Goal: Task Accomplishment & Management: Manage account settings

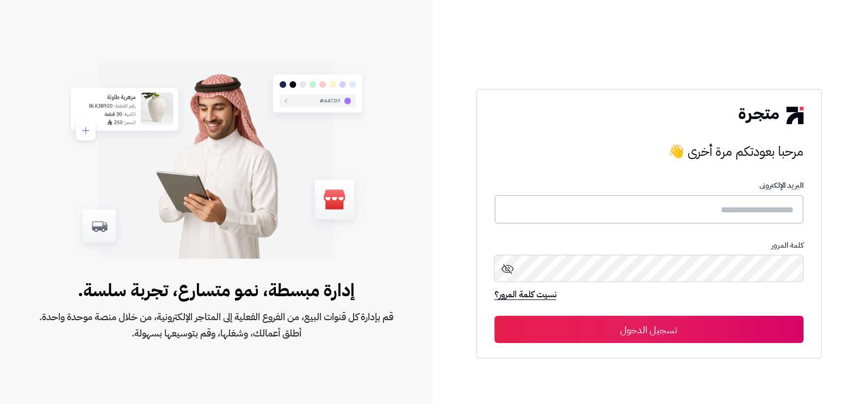
type input "**********"
click at [701, 326] on button "تسجيل الدخول" at bounding box center [649, 328] width 309 height 27
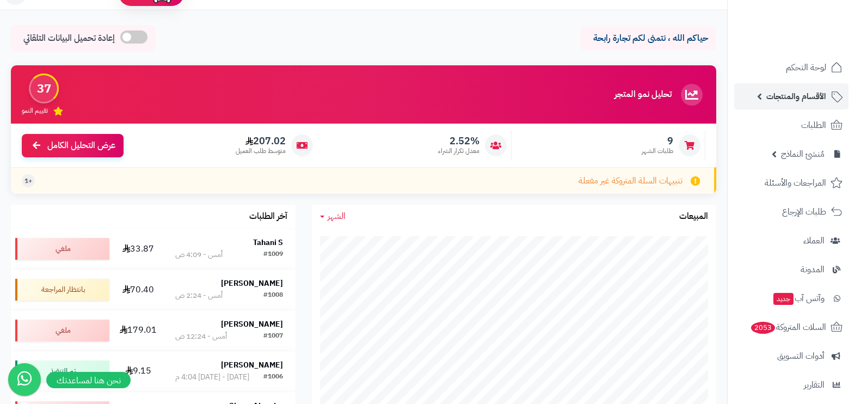
click at [804, 89] on span "الأقسام والمنتجات" at bounding box center [796, 96] width 60 height 15
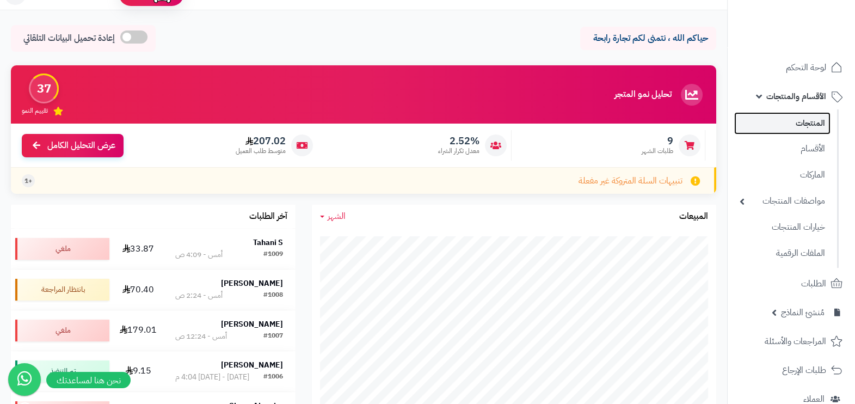
click at [807, 126] on link "المنتجات" at bounding box center [782, 123] width 96 height 22
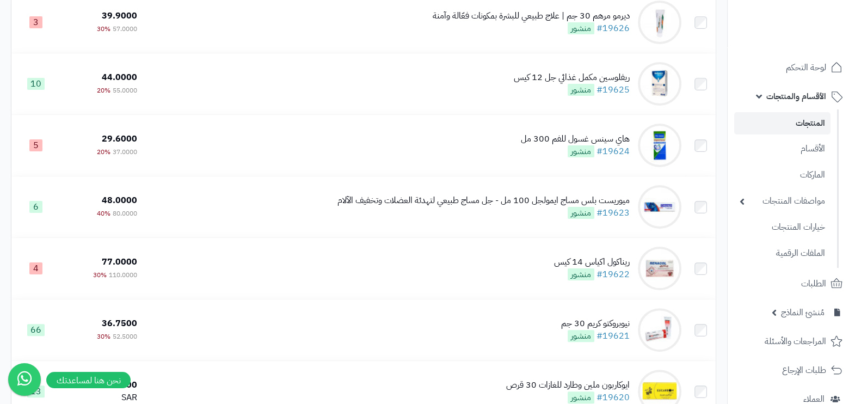
scroll to position [504, 0]
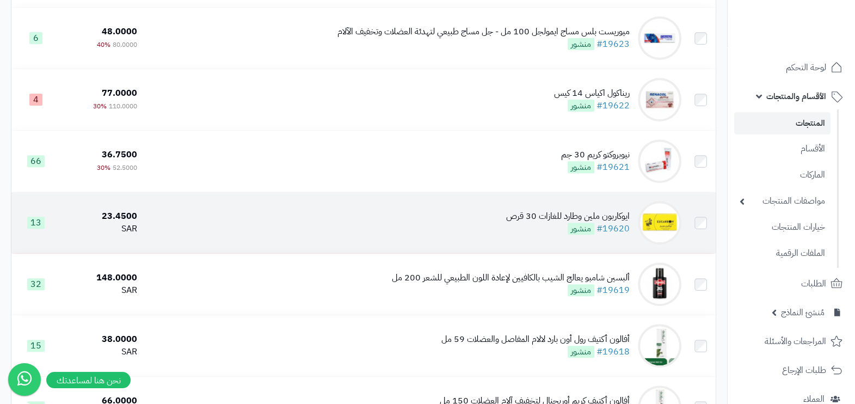
click at [515, 233] on div "ايوكاربون ملين وطارد للغازات 30 قرص #19620 منشور" at bounding box center [568, 222] width 124 height 25
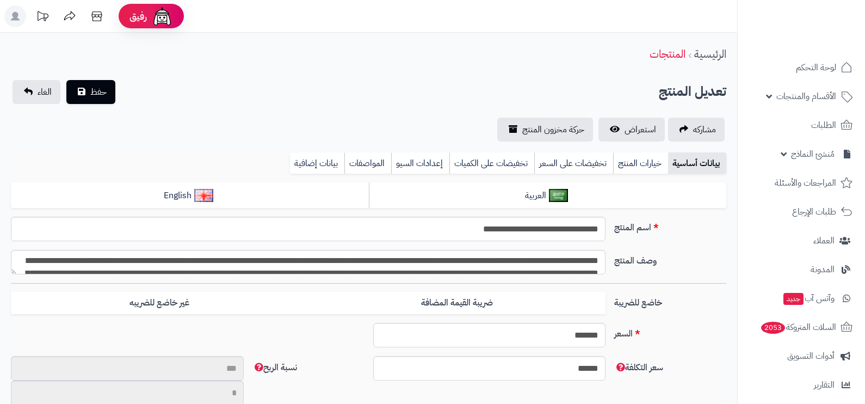
type input "**"
type input "*********"
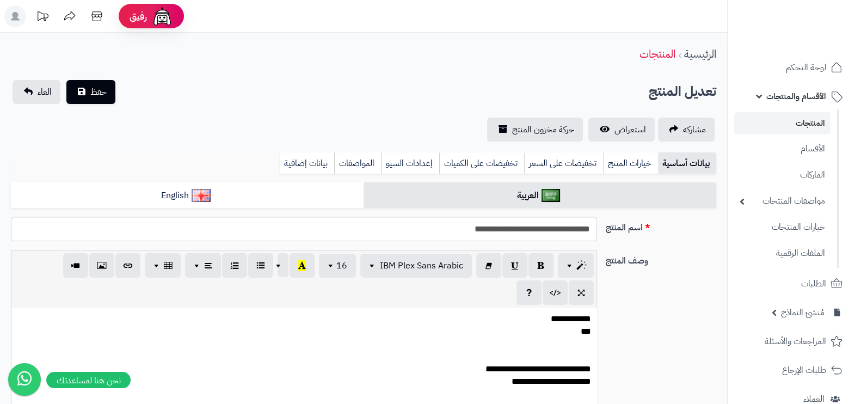
type input "*****"
click at [683, 125] on span "مشاركه" at bounding box center [694, 129] width 23 height 13
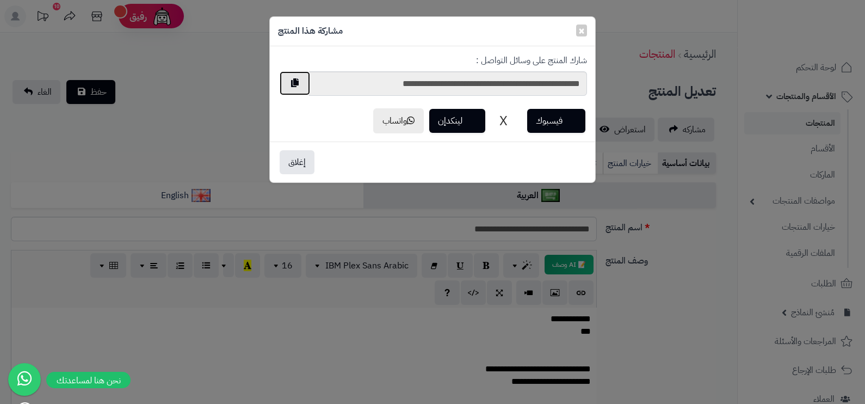
click at [298, 77] on button "button" at bounding box center [295, 83] width 30 height 24
click at [289, 79] on button "button" at bounding box center [295, 83] width 30 height 24
click at [582, 30] on span "×" at bounding box center [581, 30] width 7 height 16
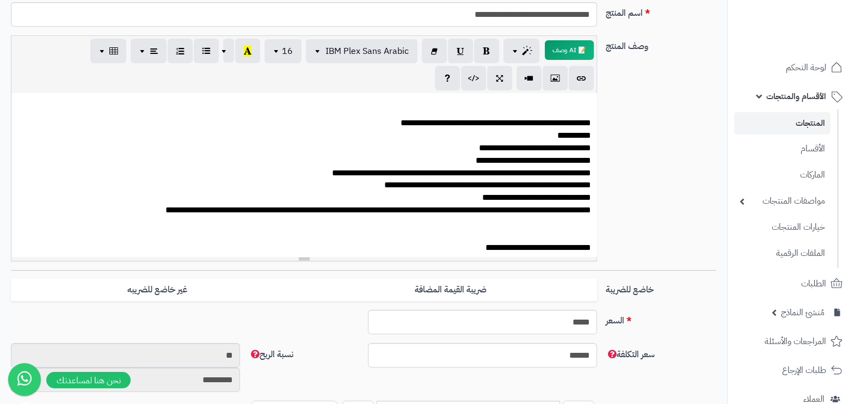
scroll to position [710, 0]
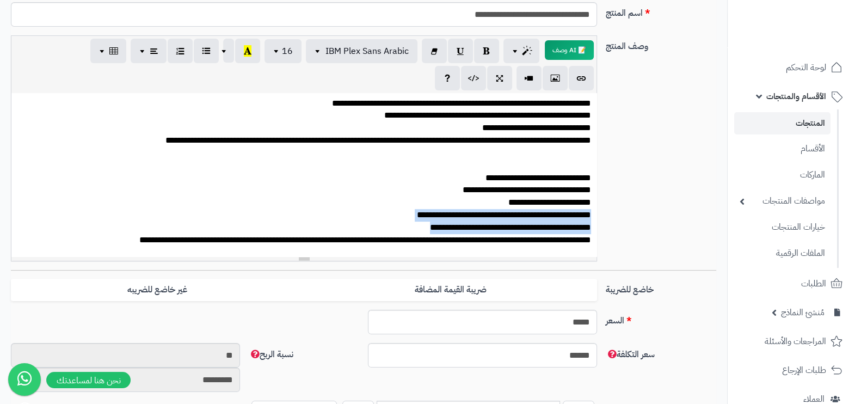
drag, startPoint x: 594, startPoint y: 214, endPoint x: 423, endPoint y: 230, distance: 172.2
click at [423, 230] on div "**********" at bounding box center [303, 174] width 585 height 163
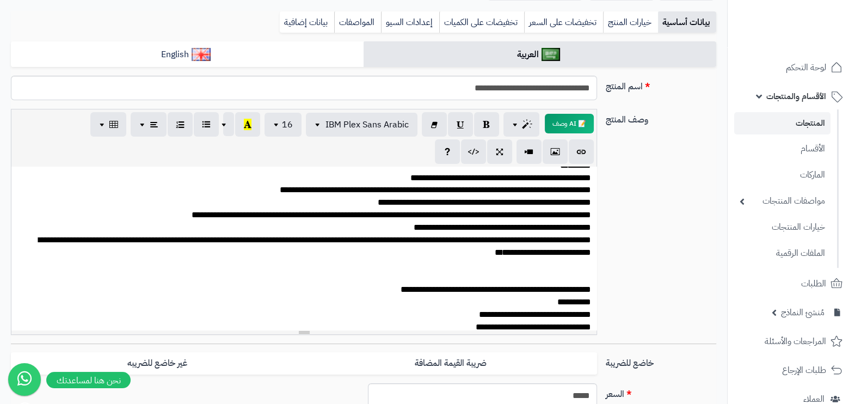
scroll to position [138, 0]
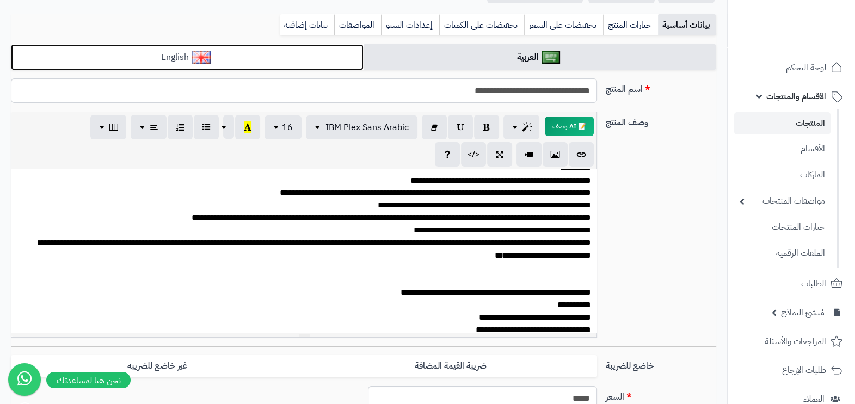
click at [182, 56] on link "English" at bounding box center [187, 57] width 353 height 27
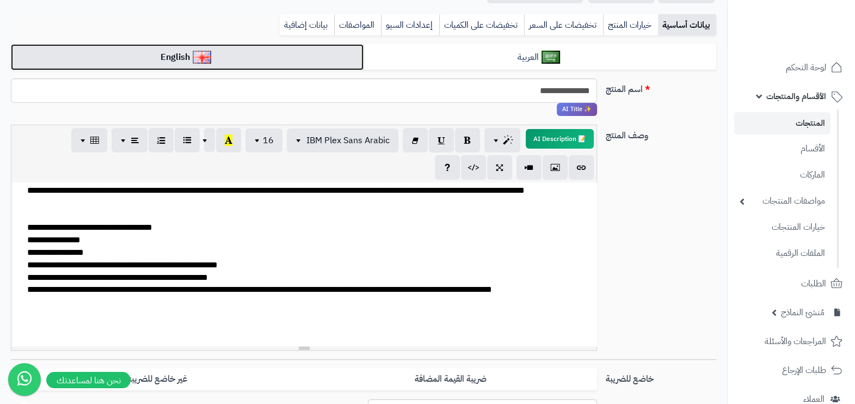
scroll to position [772, 0]
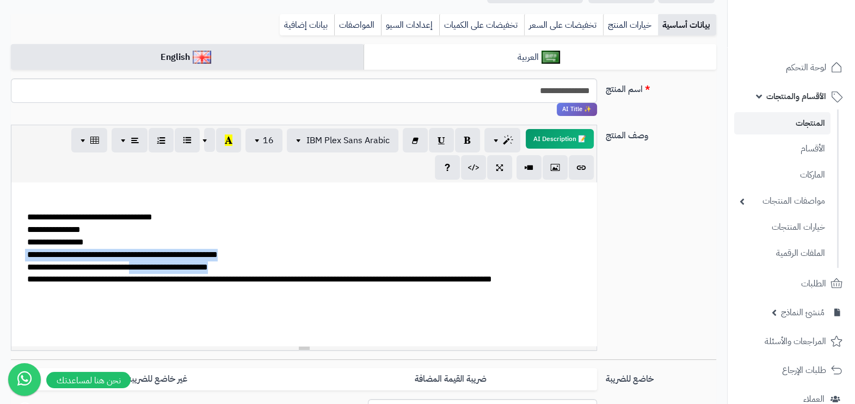
drag, startPoint x: 26, startPoint y: 303, endPoint x: 119, endPoint y: 311, distance: 93.9
click at [119, 311] on div "**********" at bounding box center [303, 263] width 585 height 163
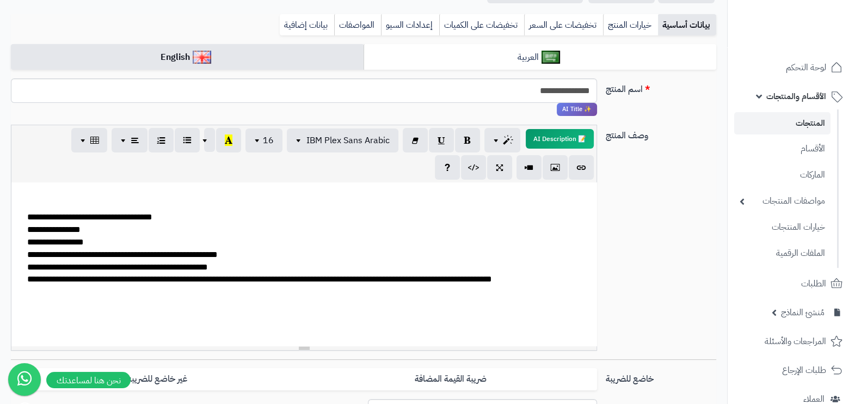
drag, startPoint x: 28, startPoint y: 298, endPoint x: 39, endPoint y: 308, distance: 14.6
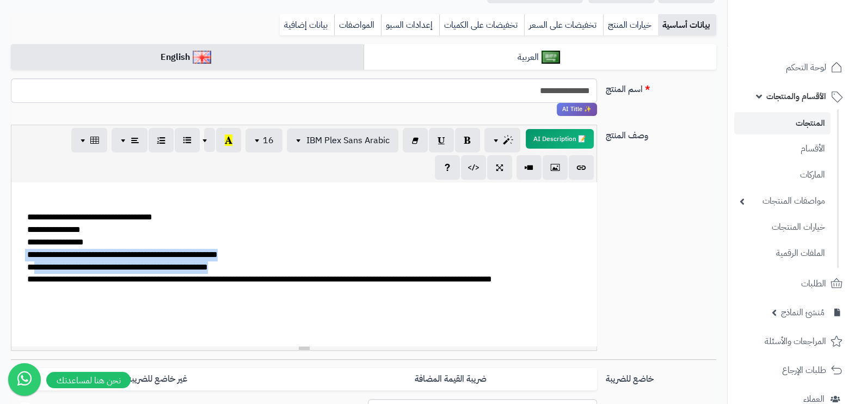
drag, startPoint x: 250, startPoint y: 301, endPoint x: 234, endPoint y: 315, distance: 21.2
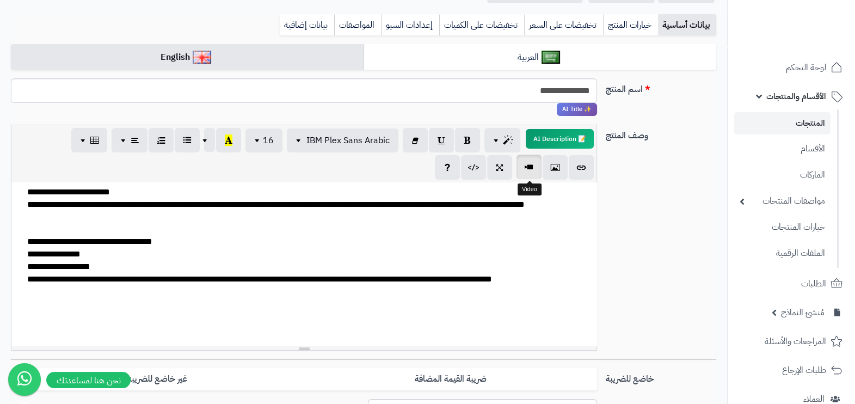
scroll to position [0, 0]
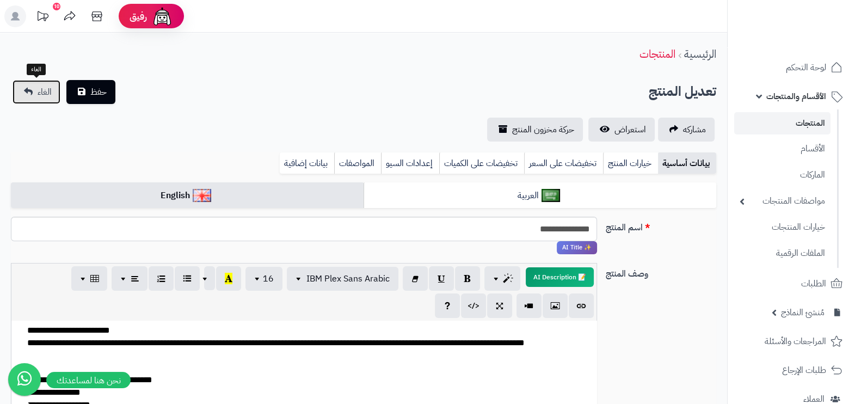
click at [33, 91] on link "الغاء" at bounding box center [37, 92] width 48 height 24
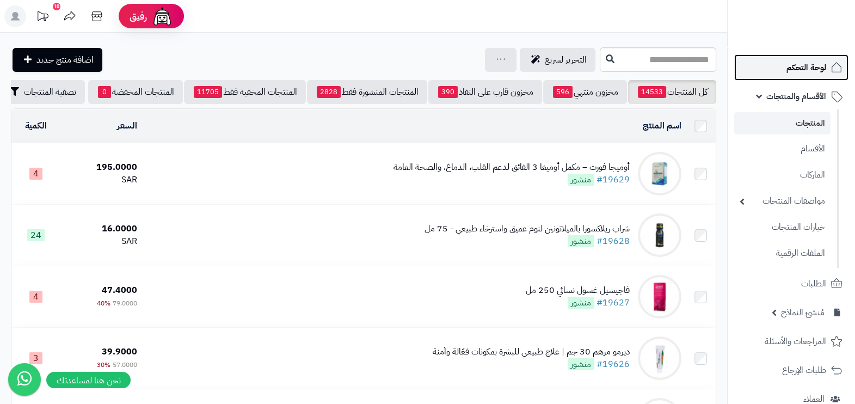
click at [806, 63] on span "لوحة التحكم" at bounding box center [806, 67] width 40 height 15
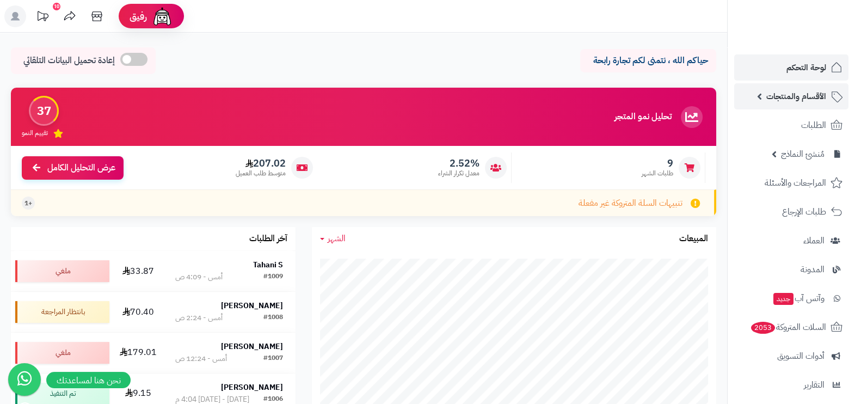
click at [782, 92] on span "الأقسام والمنتجات" at bounding box center [796, 96] width 60 height 15
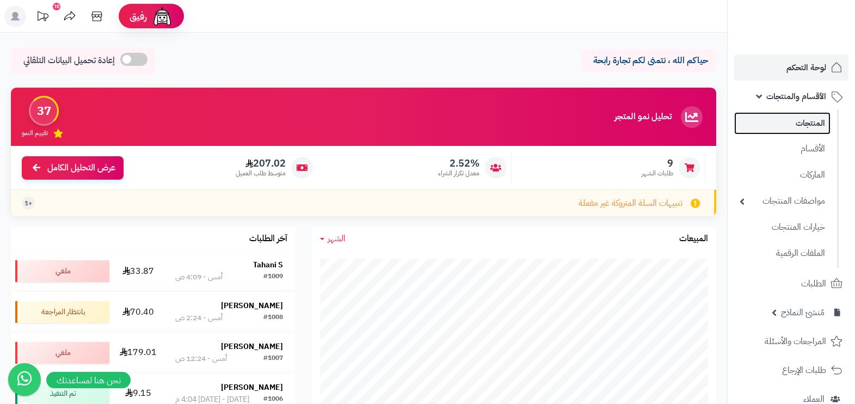
click at [791, 132] on link "المنتجات" at bounding box center [782, 123] width 96 height 22
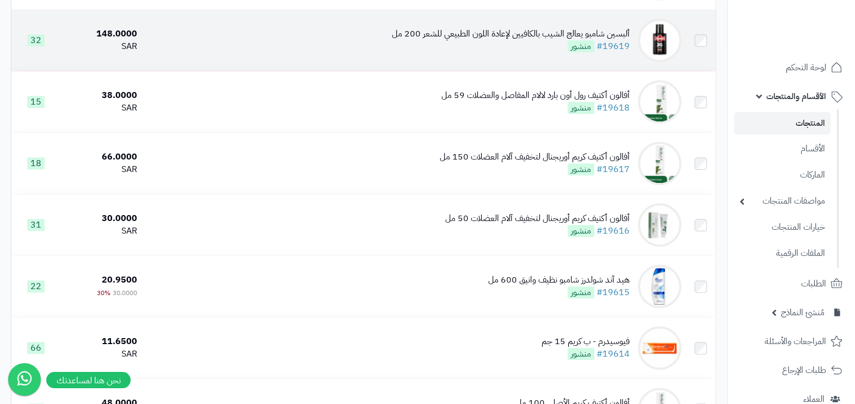
scroll to position [612, 0]
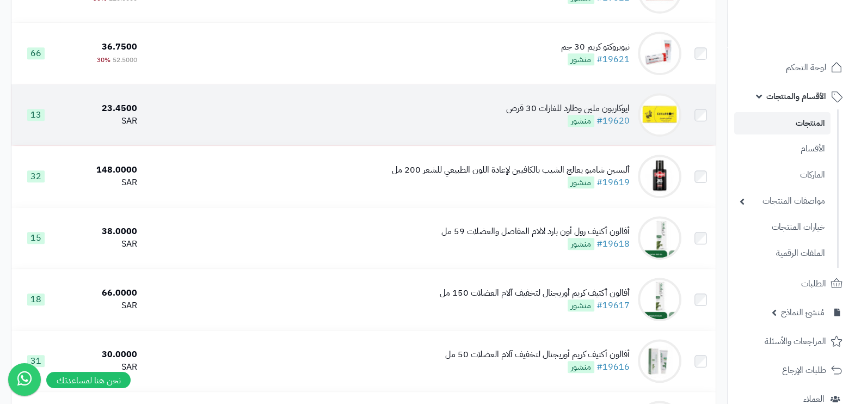
click at [598, 103] on td "ايوكاربون ملين وطارد للغازات 30 قرص #19620 منشور" at bounding box center [413, 114] width 544 height 61
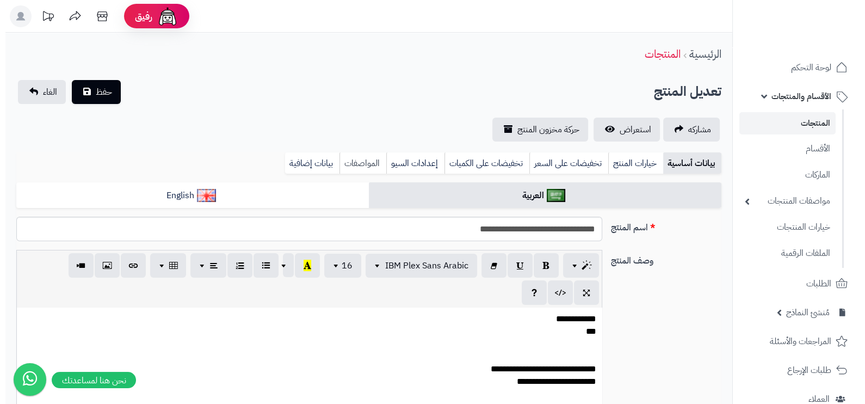
scroll to position [0, 10]
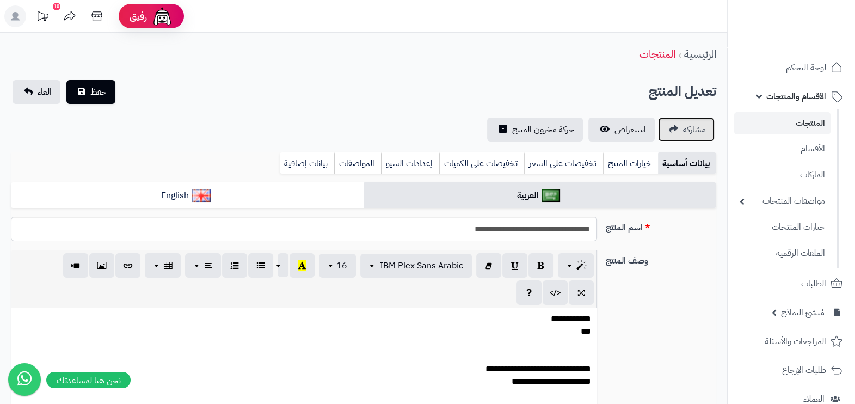
click at [683, 128] on span "مشاركه" at bounding box center [694, 129] width 23 height 13
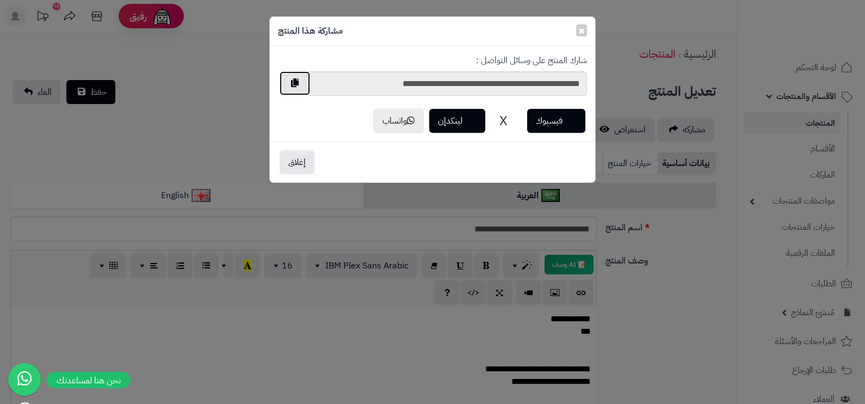
click at [297, 77] on button "button" at bounding box center [295, 83] width 30 height 24
click at [289, 82] on button "button" at bounding box center [295, 83] width 30 height 24
click at [581, 29] on span "×" at bounding box center [581, 30] width 7 height 16
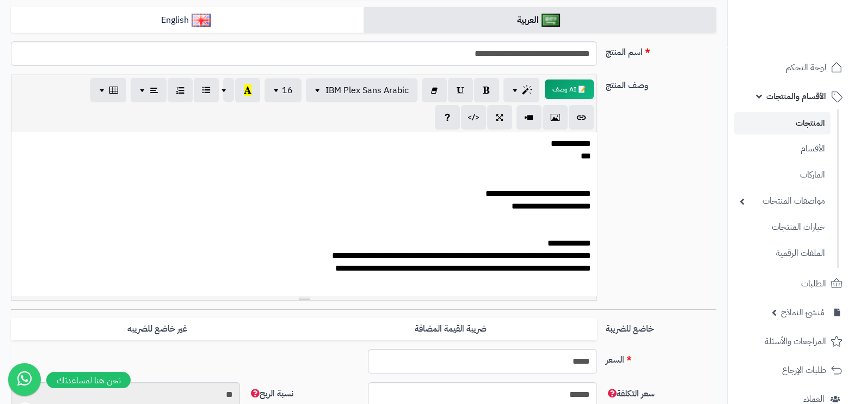
scroll to position [135, 0]
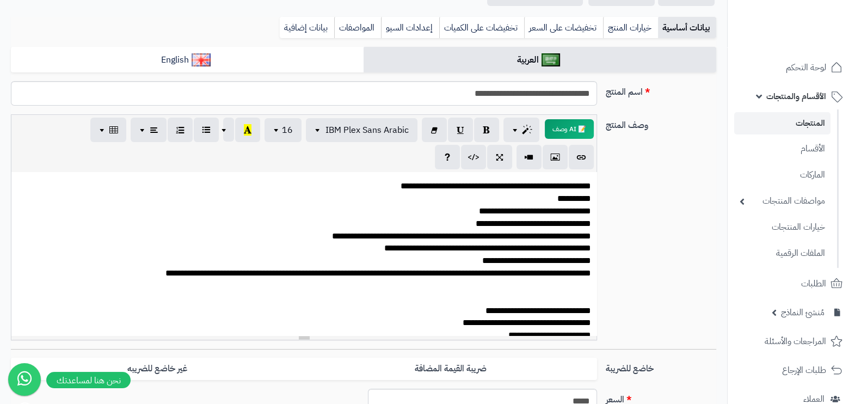
scroll to position [710, 0]
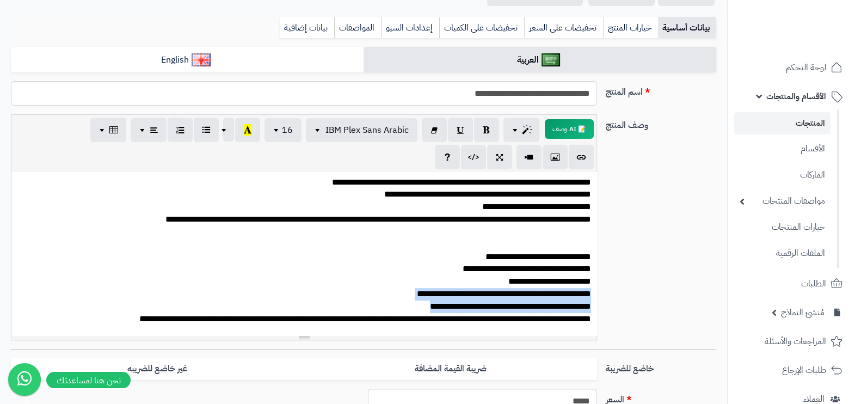
drag, startPoint x: 590, startPoint y: 293, endPoint x: 417, endPoint y: 306, distance: 173.5
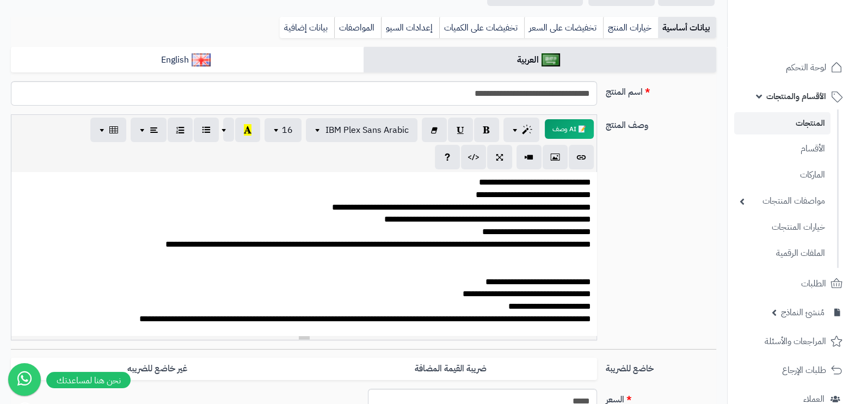
scroll to position [0, 0]
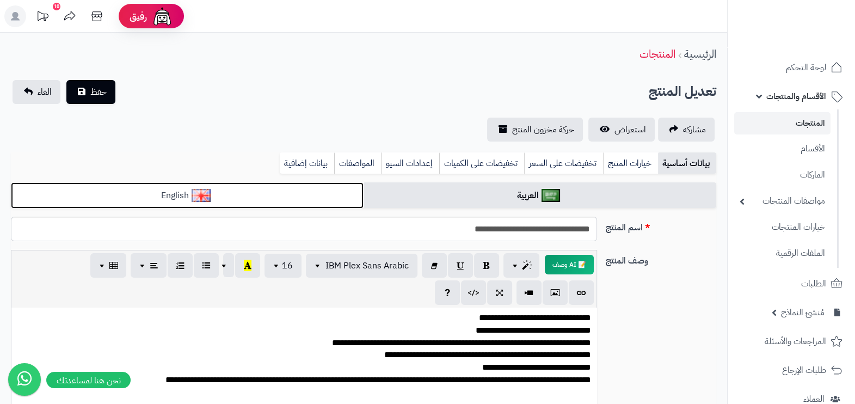
click at [204, 196] on img at bounding box center [201, 195] width 19 height 13
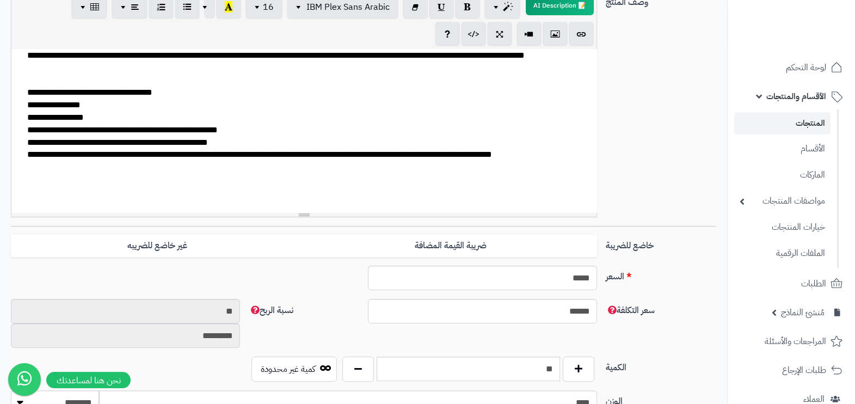
scroll to position [772, 0]
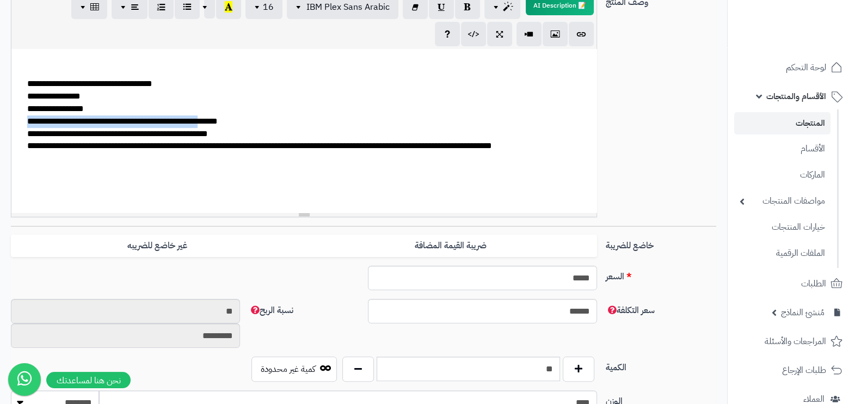
drag, startPoint x: 24, startPoint y: 171, endPoint x: 54, endPoint y: 176, distance: 30.9
click at [55, 176] on div "**********" at bounding box center [303, 130] width 585 height 163
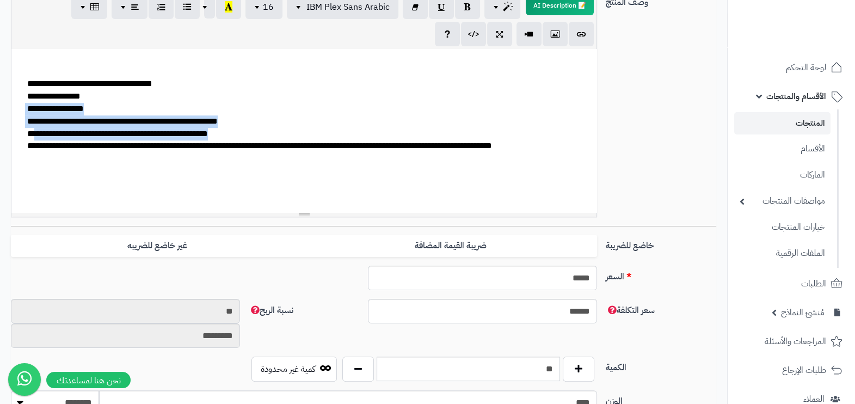
drag, startPoint x: 23, startPoint y: 161, endPoint x: 232, endPoint y: 183, distance: 210.1
click at [232, 183] on div "**********" at bounding box center [303, 130] width 585 height 163
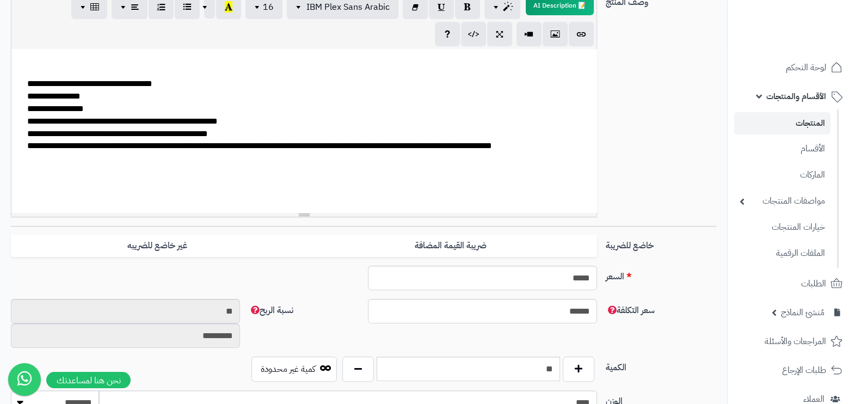
scroll to position [748, 0]
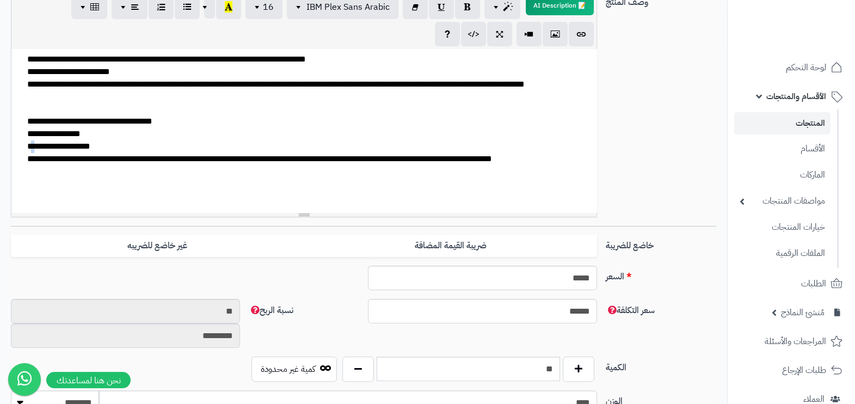
drag, startPoint x: 98, startPoint y: 199, endPoint x: 104, endPoint y: 199, distance: 6.6
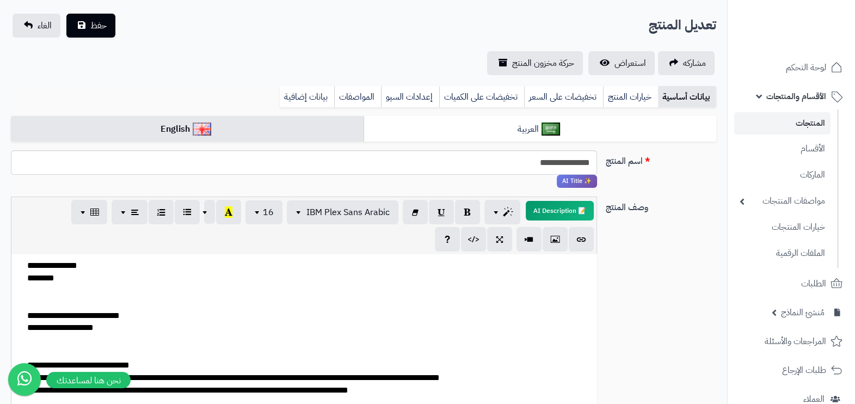
scroll to position [0, 0]
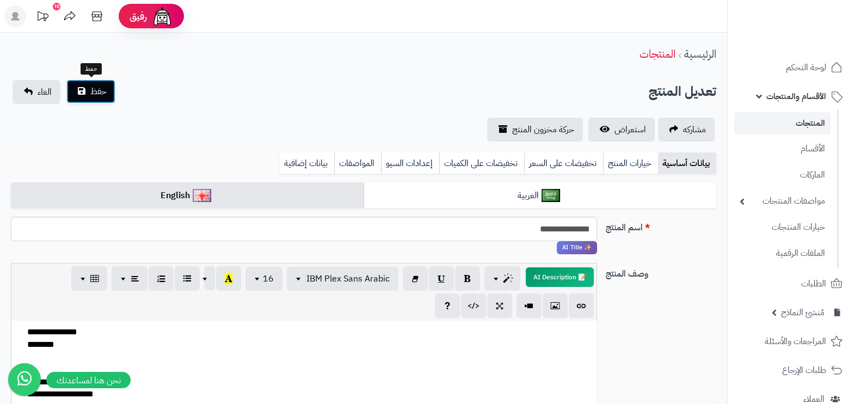
click at [95, 90] on span "حفظ" at bounding box center [98, 91] width 16 height 13
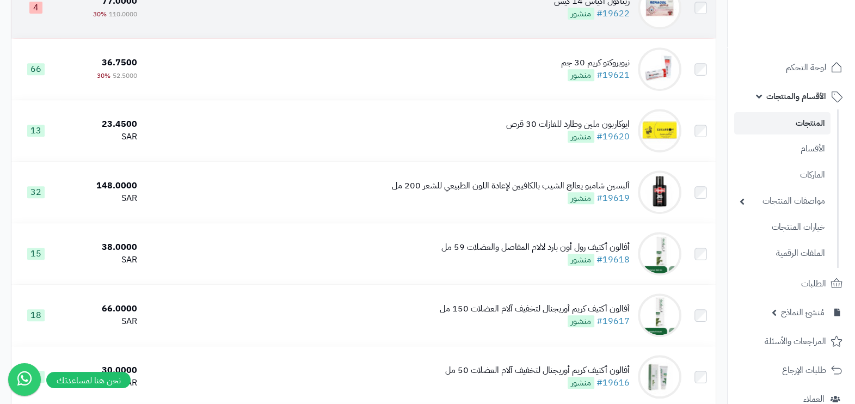
scroll to position [612, 0]
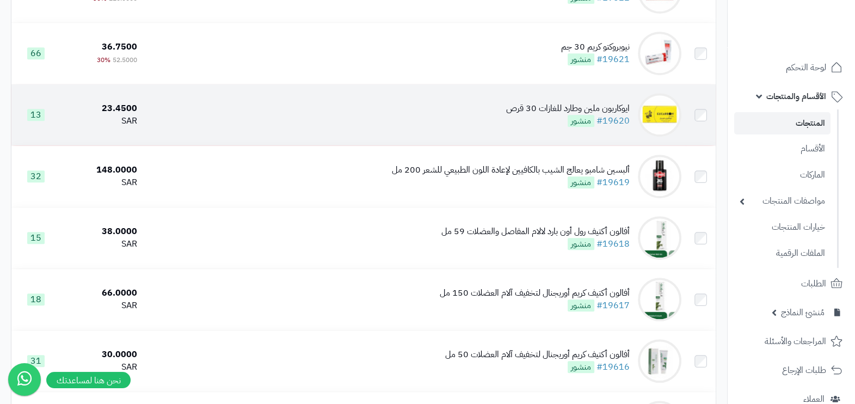
click at [499, 122] on td "ايوكاربون ملين وطارد للغازات 30 قرص #19620 منشور" at bounding box center [413, 114] width 544 height 61
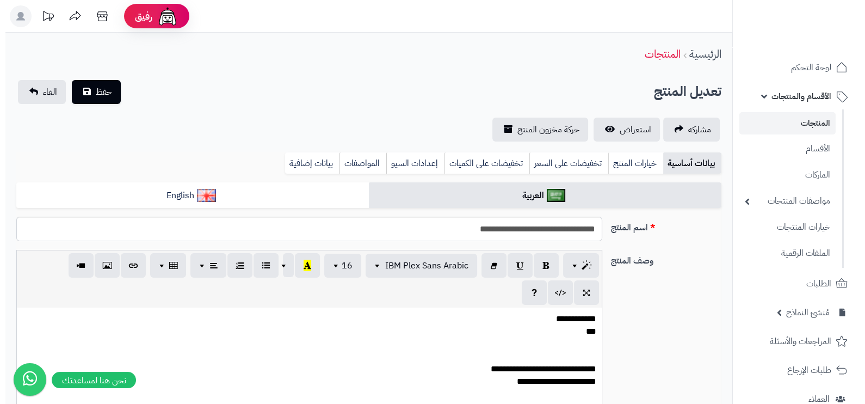
scroll to position [0, 10]
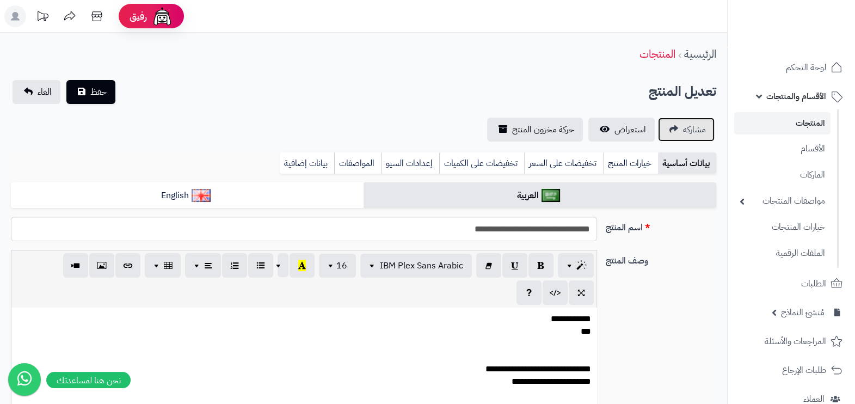
click at [683, 123] on span "مشاركه" at bounding box center [694, 129] width 23 height 13
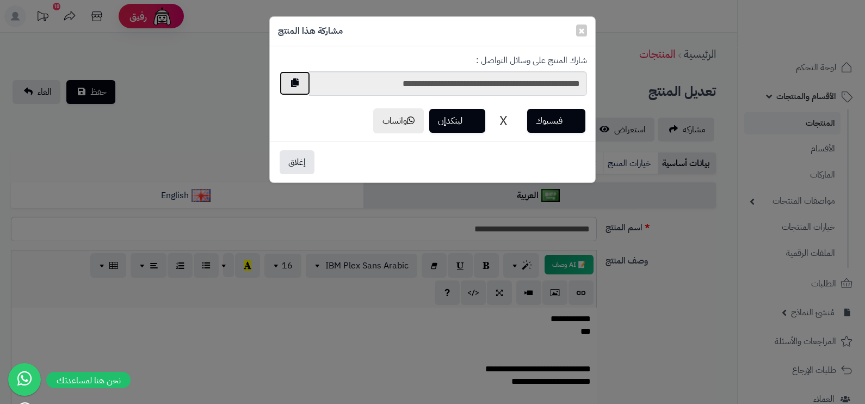
click at [293, 80] on button "button" at bounding box center [295, 83] width 30 height 24
click at [291, 86] on button "button" at bounding box center [295, 83] width 30 height 24
